Goal: Task Accomplishment & Management: Manage account settings

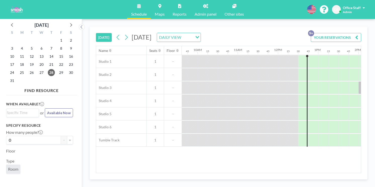
scroll to position [0, 401]
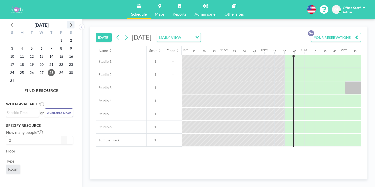
click at [70, 23] on icon at bounding box center [71, 25] width 2 height 4
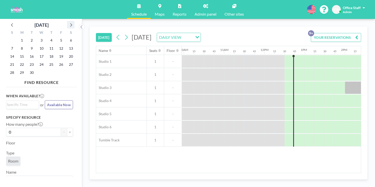
click at [70, 23] on icon at bounding box center [71, 25] width 2 height 4
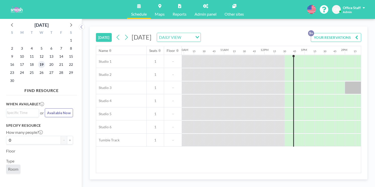
click at [38, 61] on span "19" at bounding box center [41, 64] width 7 height 7
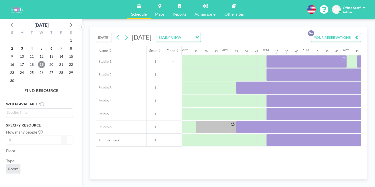
scroll to position [0, 562]
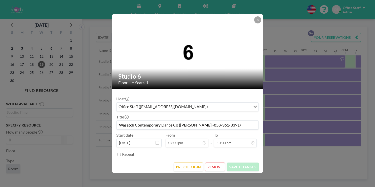
scroll to position [691, 0]
click at [211, 163] on button "REMOVE" at bounding box center [215, 167] width 20 height 9
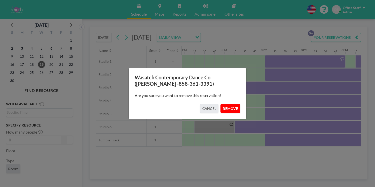
click at [225, 106] on button "REMOVE" at bounding box center [231, 108] width 20 height 9
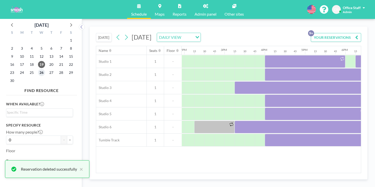
click at [38, 69] on span "26" at bounding box center [41, 72] width 7 height 7
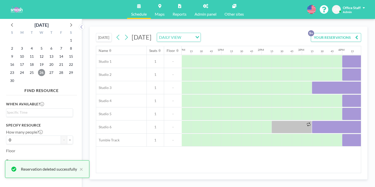
scroll to position [0, 531]
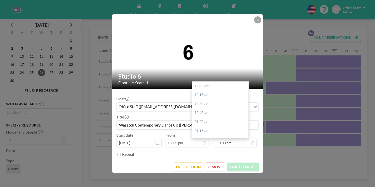
scroll to position [691, 0]
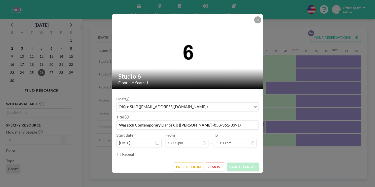
click at [211, 163] on button "REMOVE" at bounding box center [215, 167] width 20 height 9
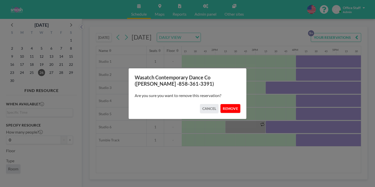
click at [222, 105] on button "REMOVE" at bounding box center [231, 108] width 20 height 9
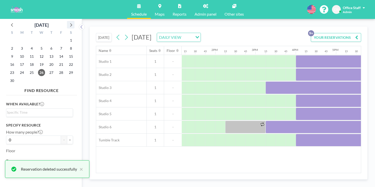
click at [68, 22] on icon at bounding box center [71, 24] width 7 height 7
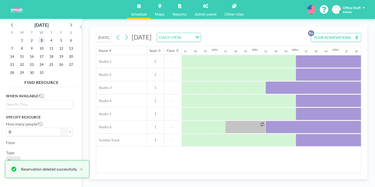
click at [38, 38] on span "3" at bounding box center [41, 40] width 7 height 7
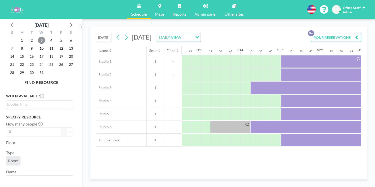
scroll to position [0, 527]
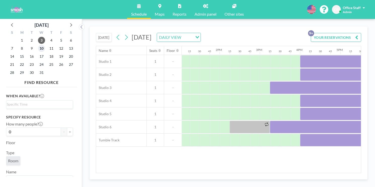
click at [38, 45] on span "10" at bounding box center [41, 48] width 7 height 7
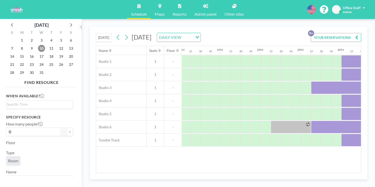
scroll to position [0, 488]
click at [38, 53] on span "17" at bounding box center [41, 56] width 7 height 7
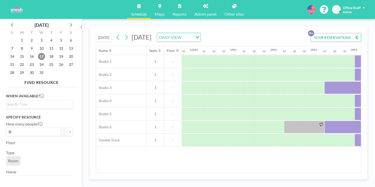
scroll to position [0, 506]
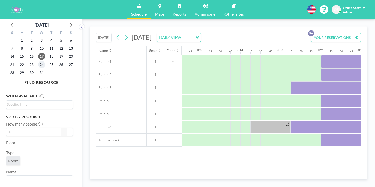
click at [38, 61] on span "24" at bounding box center [41, 64] width 7 height 7
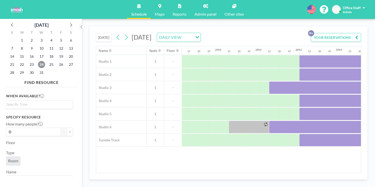
scroll to position [0, 571]
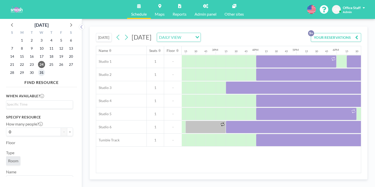
click at [38, 69] on span "31" at bounding box center [41, 72] width 7 height 7
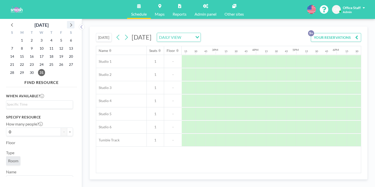
click at [68, 21] on icon at bounding box center [71, 24] width 7 height 7
click at [38, 53] on span "14" at bounding box center [41, 56] width 7 height 7
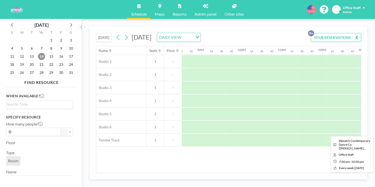
scroll to position [0, 297]
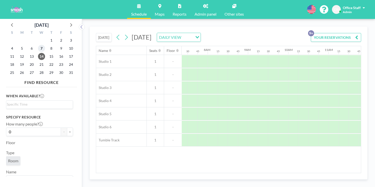
click at [38, 45] on span "7" at bounding box center [41, 48] width 7 height 7
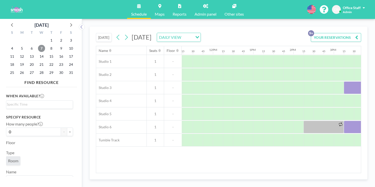
scroll to position [0, 438]
